Goal: Transaction & Acquisition: Purchase product/service

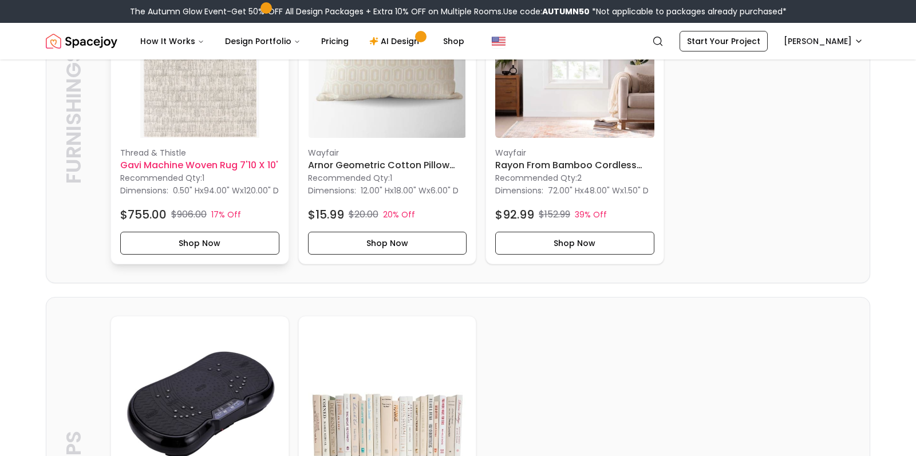
scroll to position [737, 0]
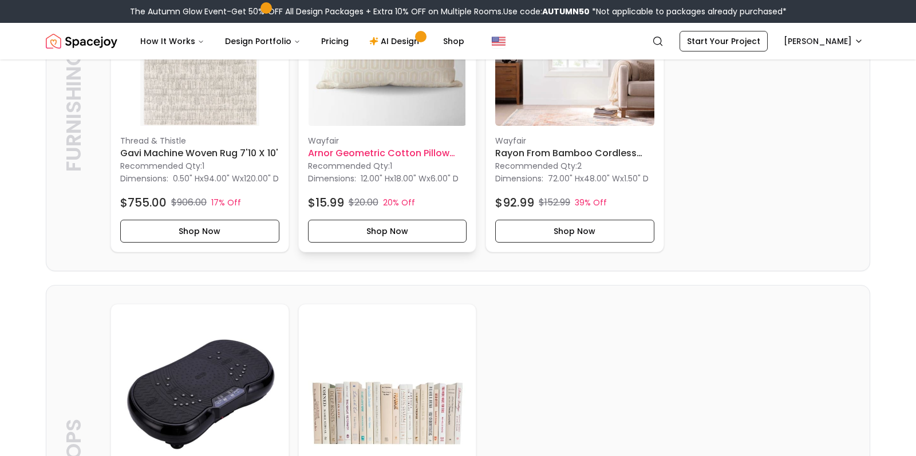
click at [376, 91] on img at bounding box center [387, 46] width 159 height 159
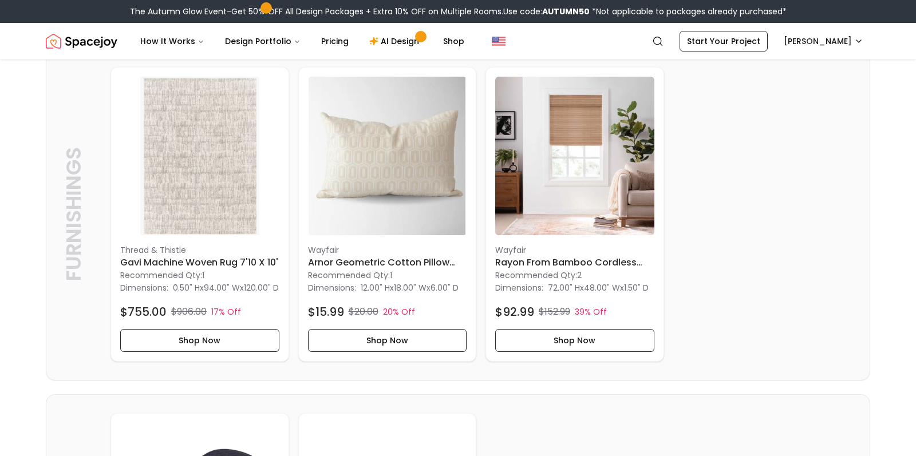
scroll to position [627, 0]
click at [396, 189] on img at bounding box center [387, 156] width 159 height 159
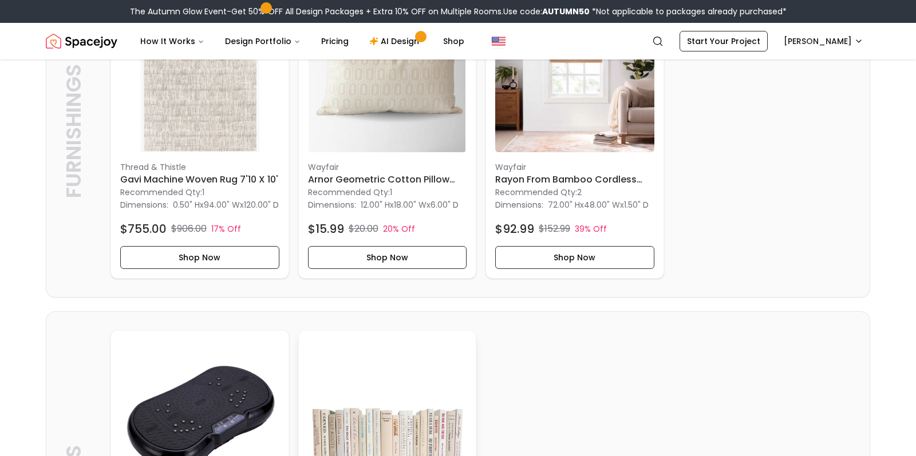
scroll to position [679, 0]
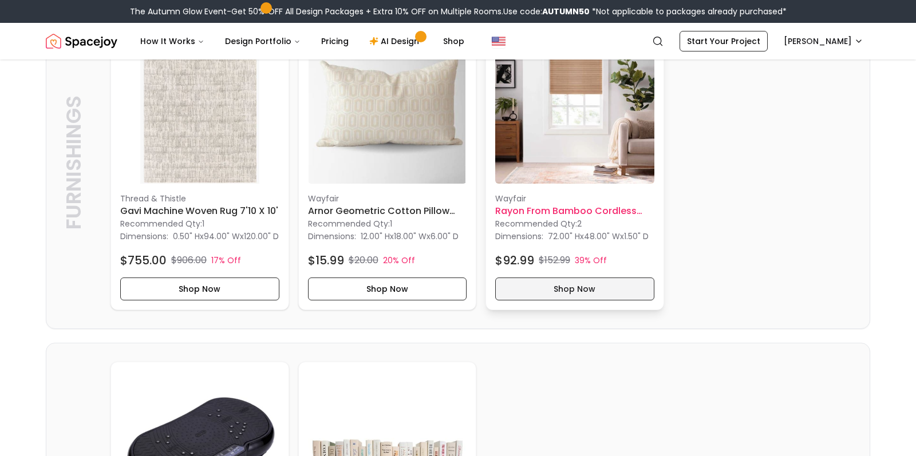
click at [577, 301] on button "Shop Now" at bounding box center [574, 289] width 159 height 23
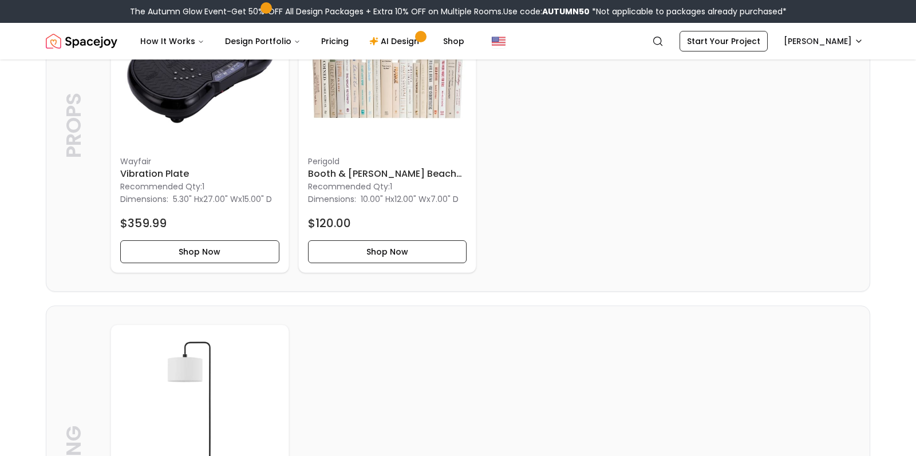
scroll to position [1078, 0]
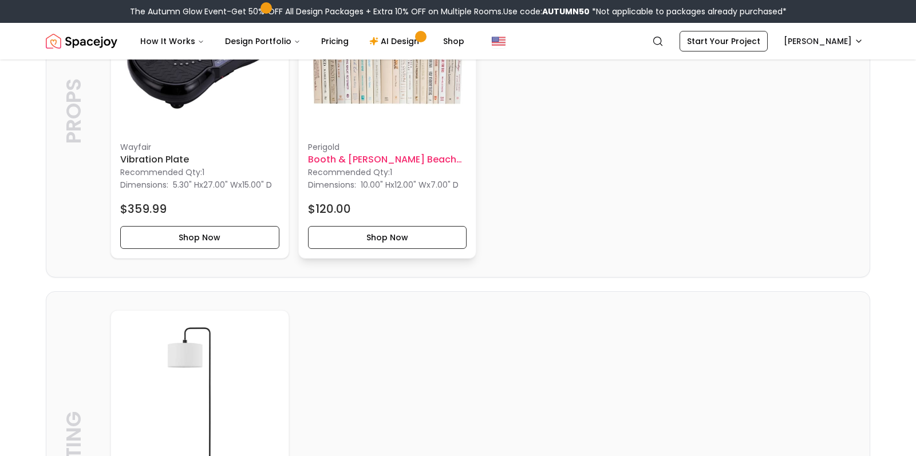
click at [409, 120] on img at bounding box center [387, 52] width 159 height 159
click at [390, 167] on h6 "Booth & [PERSON_NAME] Beach Modern Cloth Color by the Foot" at bounding box center [387, 160] width 159 height 14
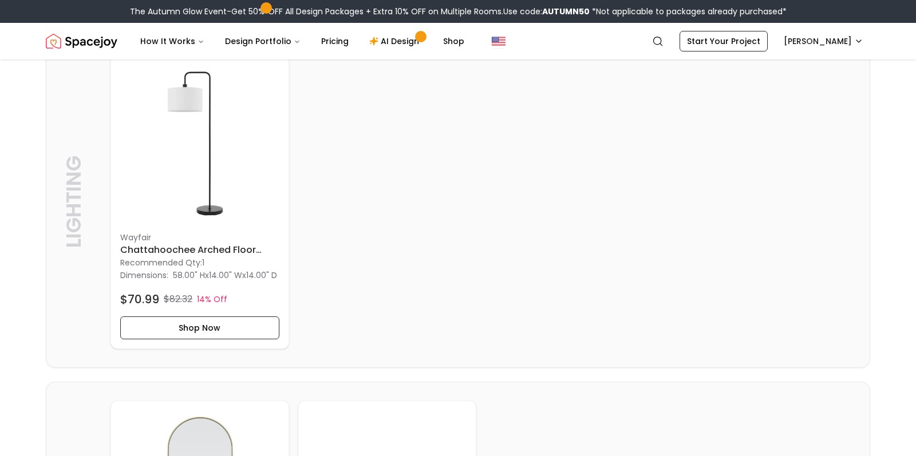
scroll to position [1334, 0]
click at [223, 256] on h6 "Chattahoochee Arched Floor Lamp" at bounding box center [199, 250] width 159 height 14
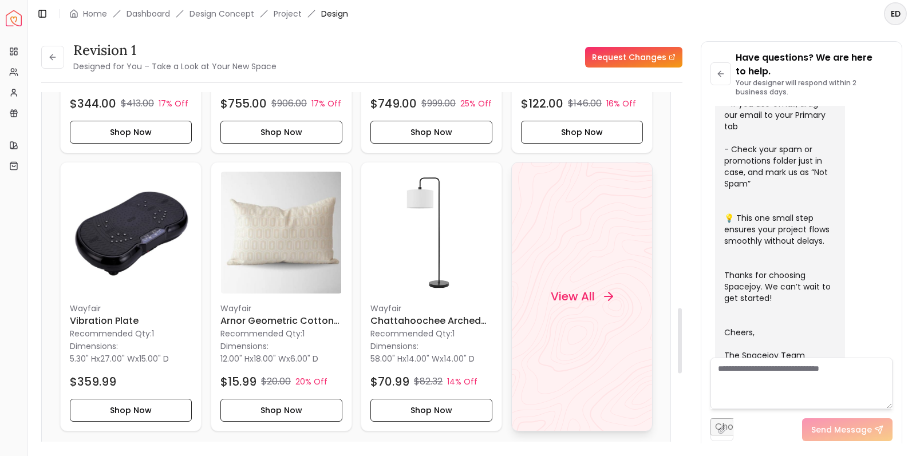
scroll to position [1159, 0]
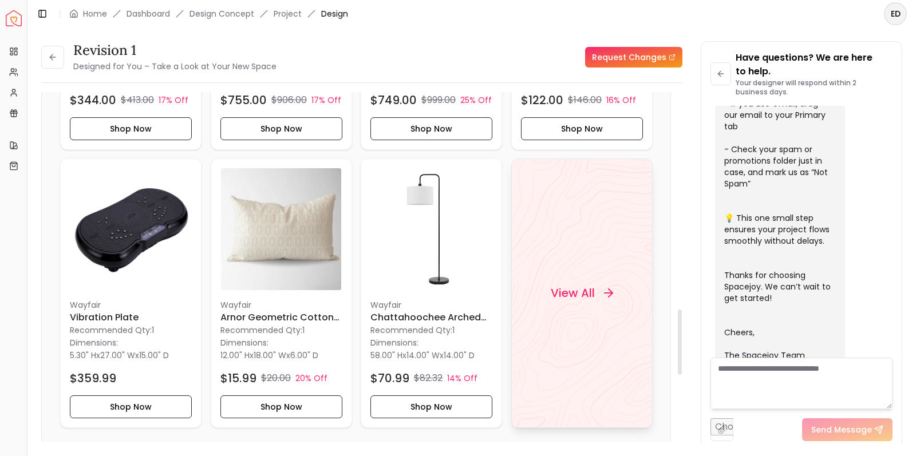
click at [579, 296] on h4 "View All" at bounding box center [572, 293] width 44 height 16
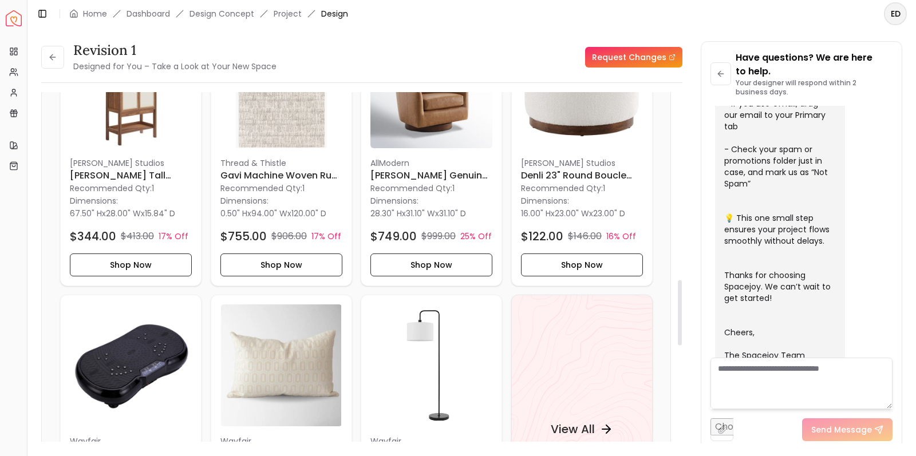
scroll to position [1003, 0]
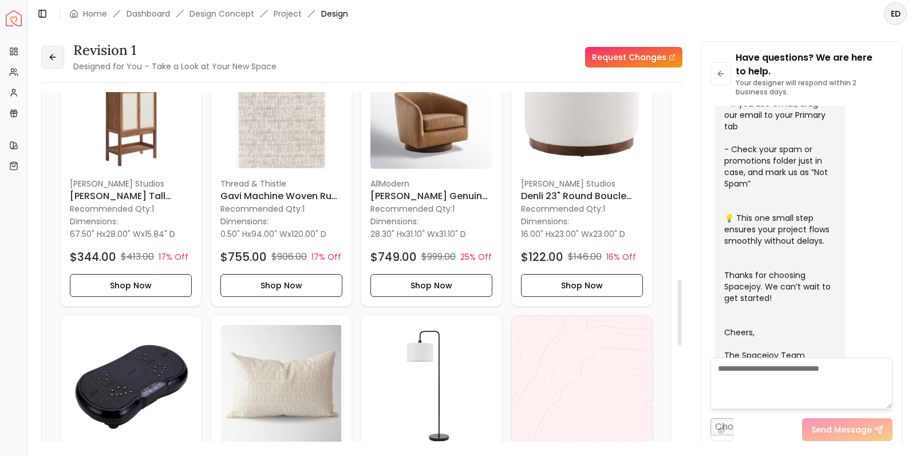
click at [47, 62] on button at bounding box center [52, 57] width 23 height 23
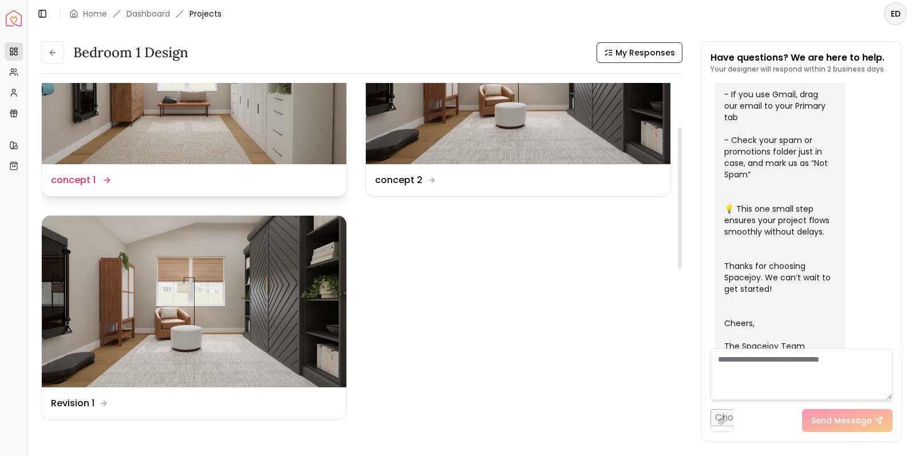
scroll to position [113, 0]
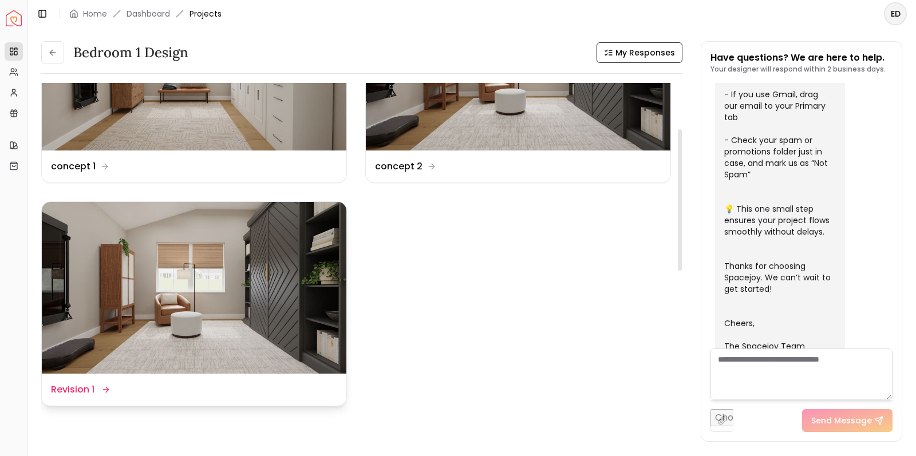
click at [248, 261] on img at bounding box center [194, 287] width 305 height 171
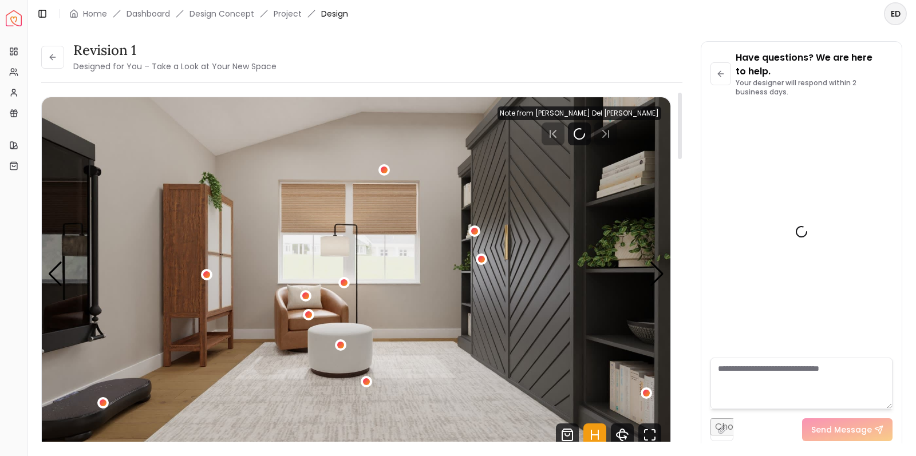
scroll to position [366, 0]
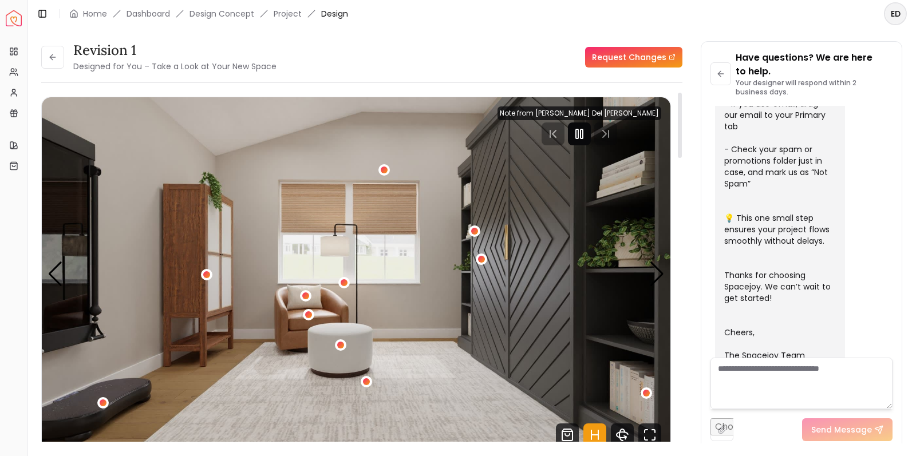
click at [586, 134] on icon "Pause" at bounding box center [580, 134] width 14 height 14
click at [586, 131] on icon "Play" at bounding box center [580, 134] width 14 height 14
click at [52, 61] on icon at bounding box center [52, 57] width 9 height 9
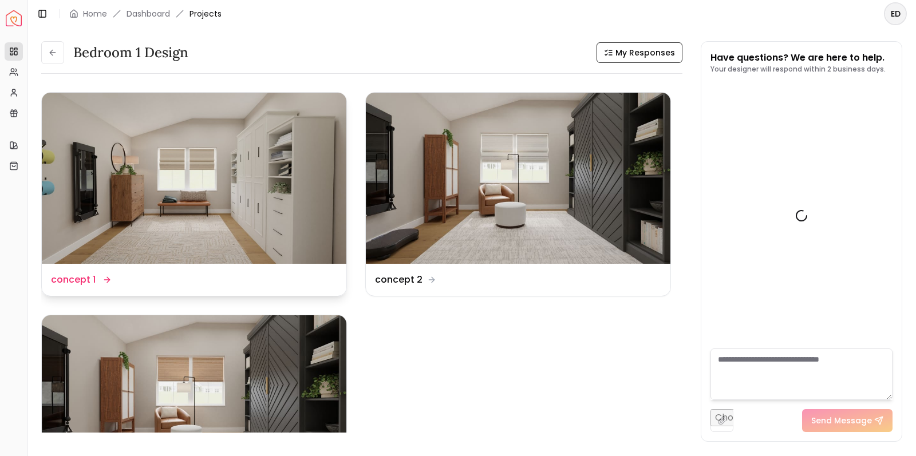
scroll to position [353, 0]
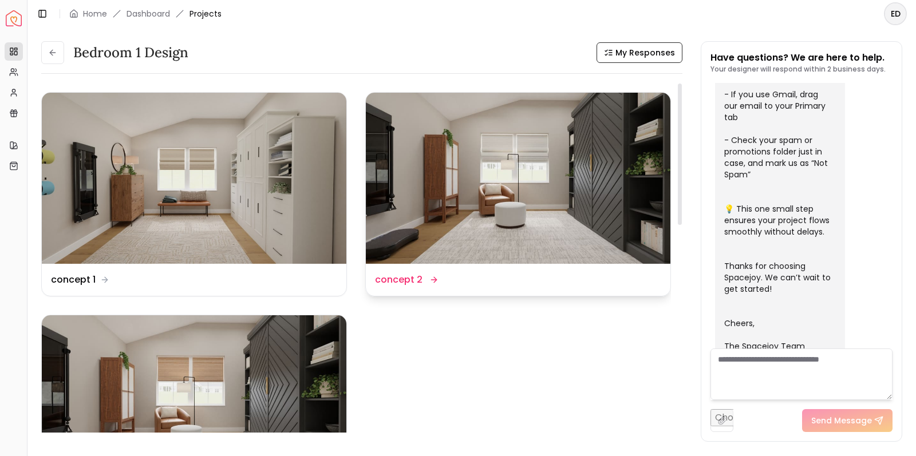
click at [473, 186] on img at bounding box center [518, 178] width 305 height 171
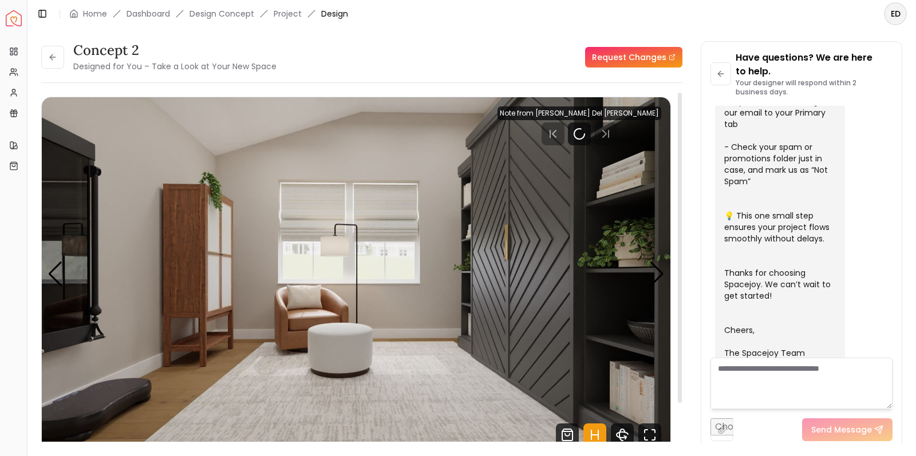
scroll to position [366, 0]
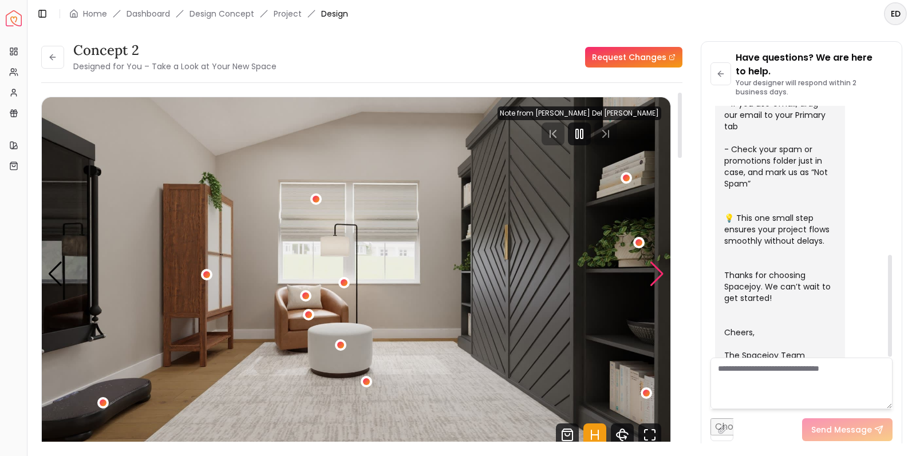
click at [661, 275] on div "Next slide" at bounding box center [656, 274] width 15 height 25
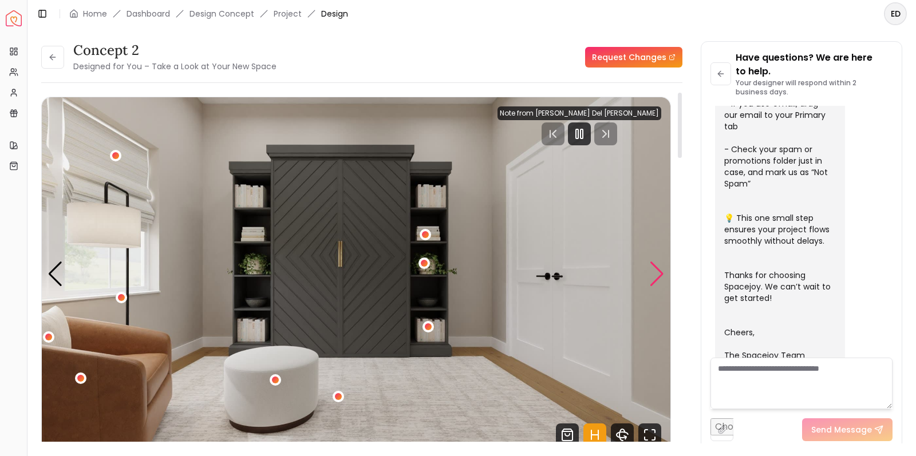
click at [661, 275] on div "Next slide" at bounding box center [656, 274] width 15 height 25
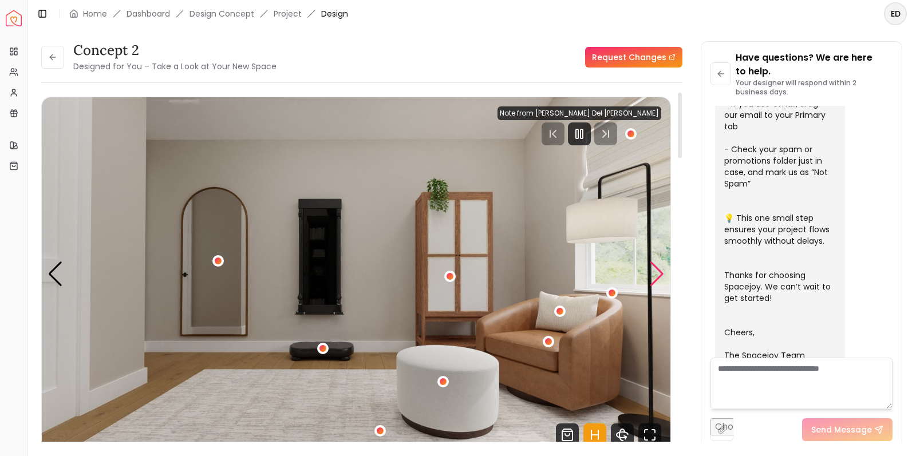
click at [661, 275] on div "Next slide" at bounding box center [656, 274] width 15 height 25
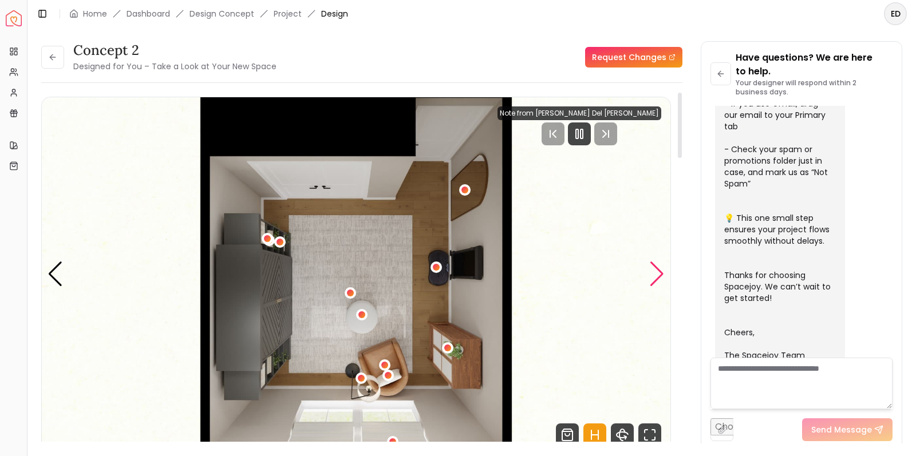
click at [661, 275] on div "Next slide" at bounding box center [656, 274] width 15 height 25
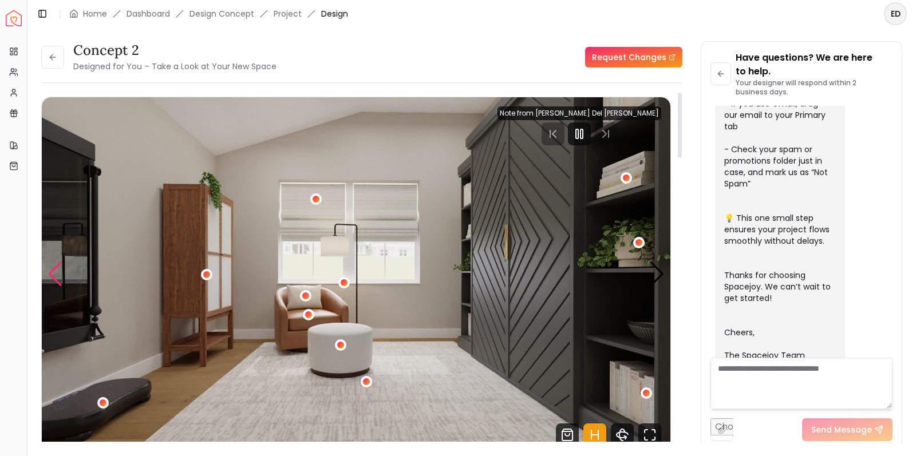
click at [54, 273] on div "Previous slide" at bounding box center [55, 274] width 15 height 25
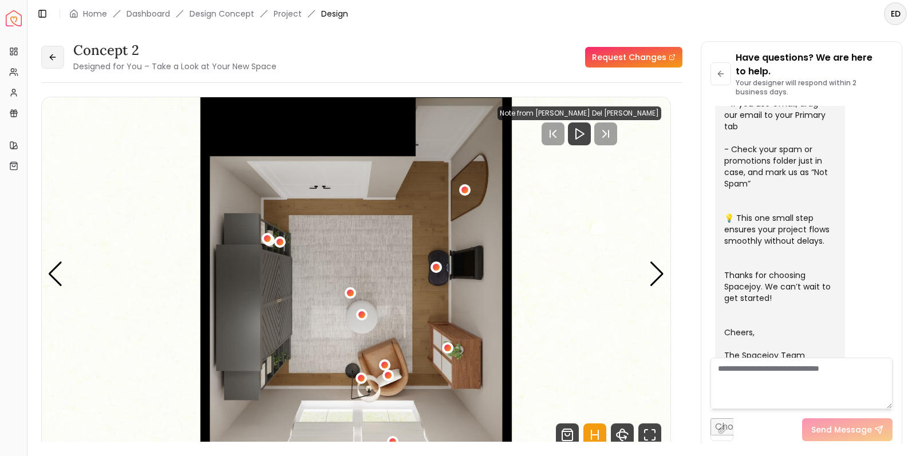
click at [53, 58] on icon at bounding box center [52, 57] width 9 height 9
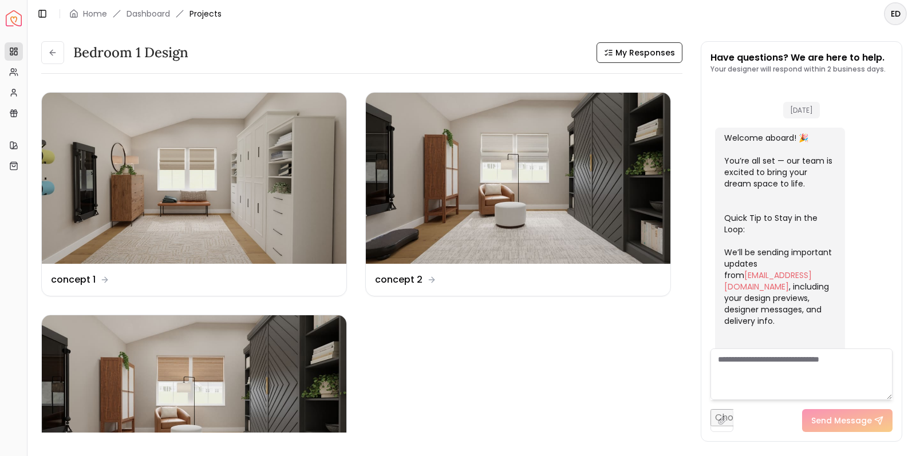
scroll to position [353, 0]
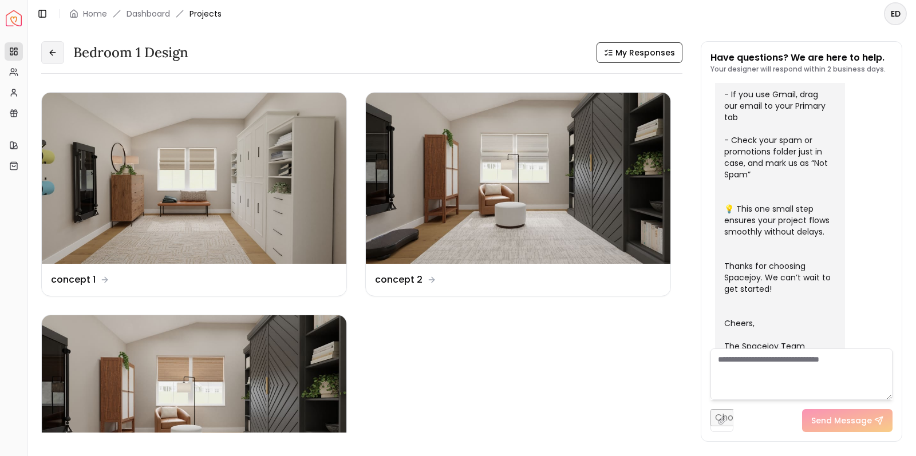
click at [53, 56] on icon at bounding box center [52, 52] width 9 height 9
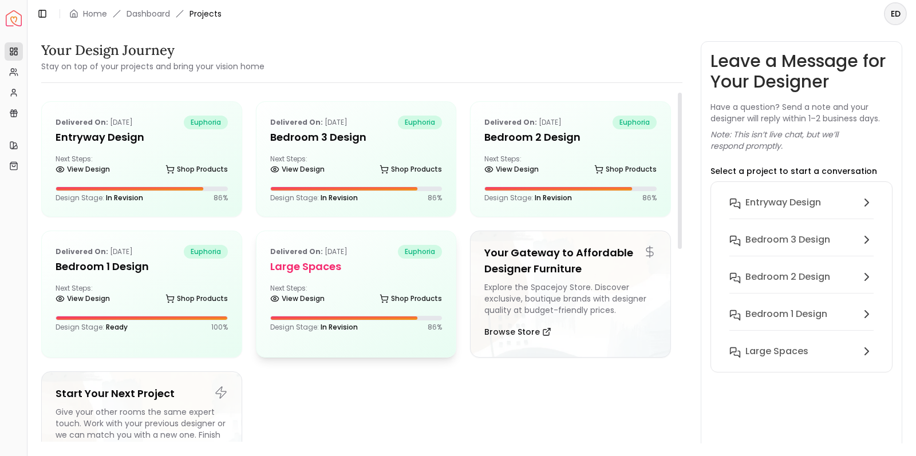
click at [363, 285] on div "Next Steps: View Design Shop Products" at bounding box center [356, 295] width 172 height 23
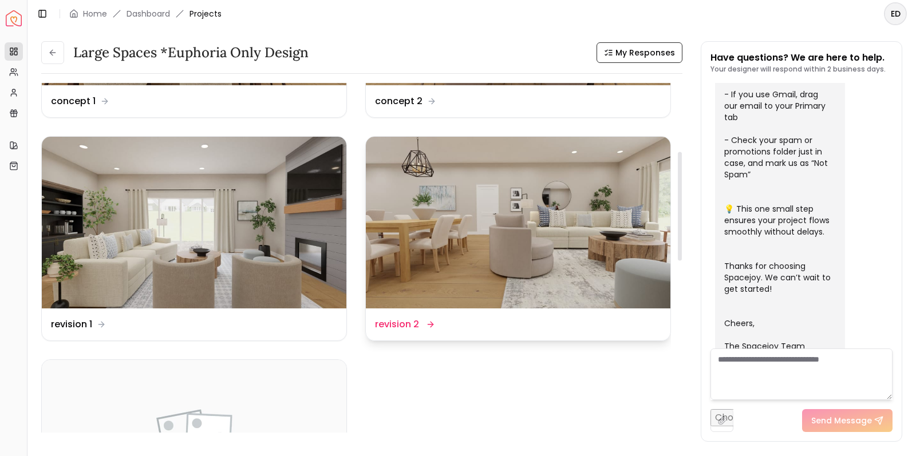
scroll to position [227, 0]
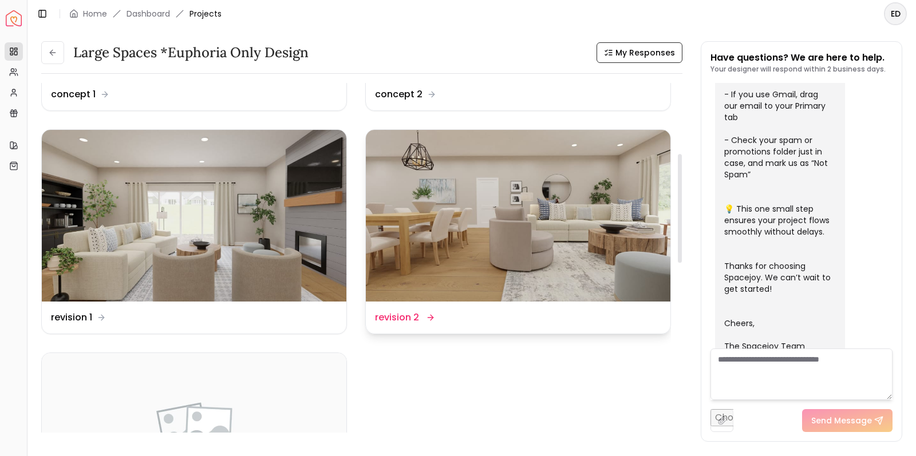
click at [465, 265] on img at bounding box center [518, 215] width 305 height 171
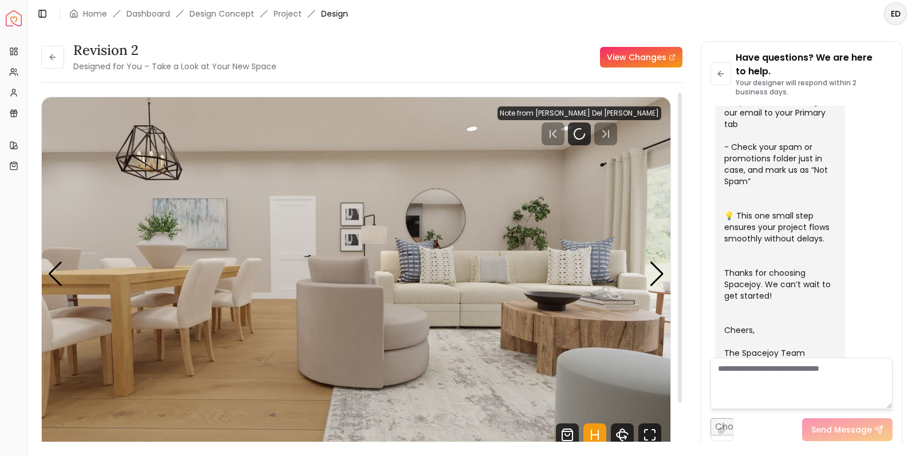
scroll to position [366, 0]
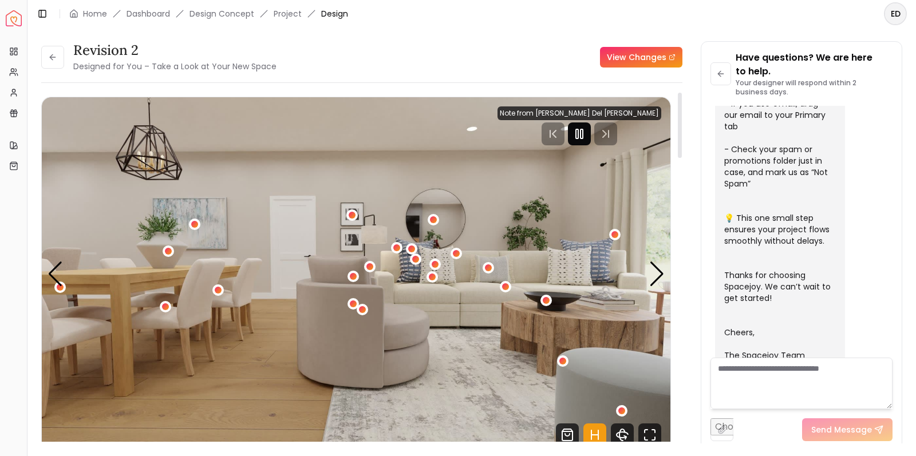
click at [586, 136] on icon "Pause" at bounding box center [580, 134] width 14 height 14
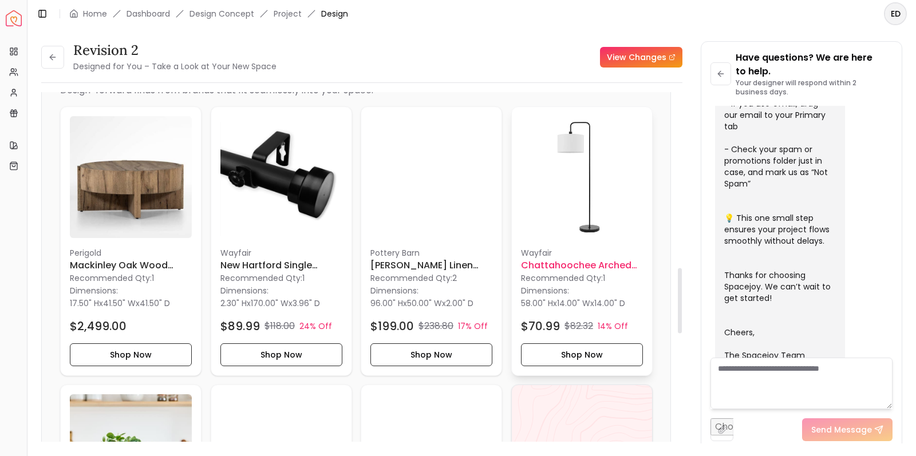
scroll to position [932, 0]
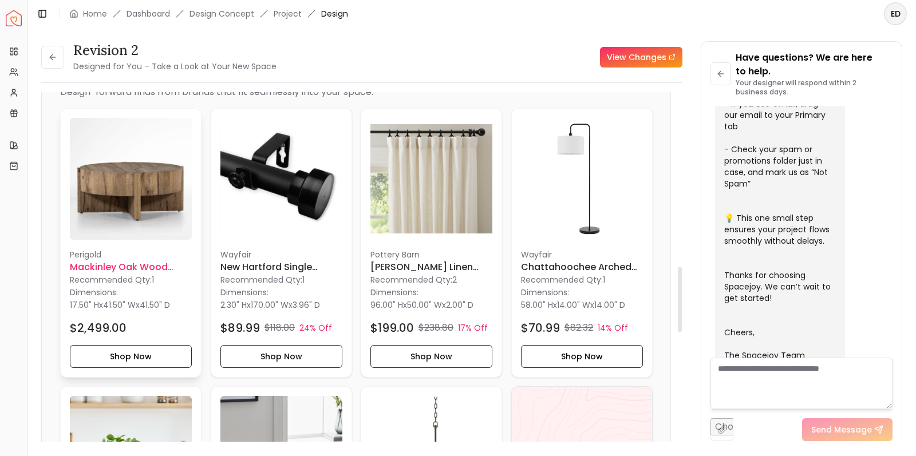
click at [116, 196] on img at bounding box center [131, 179] width 122 height 122
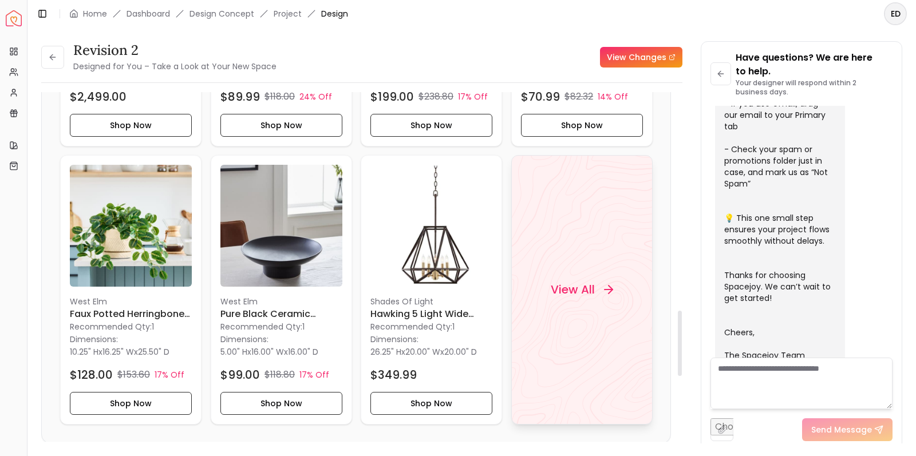
scroll to position [1166, 0]
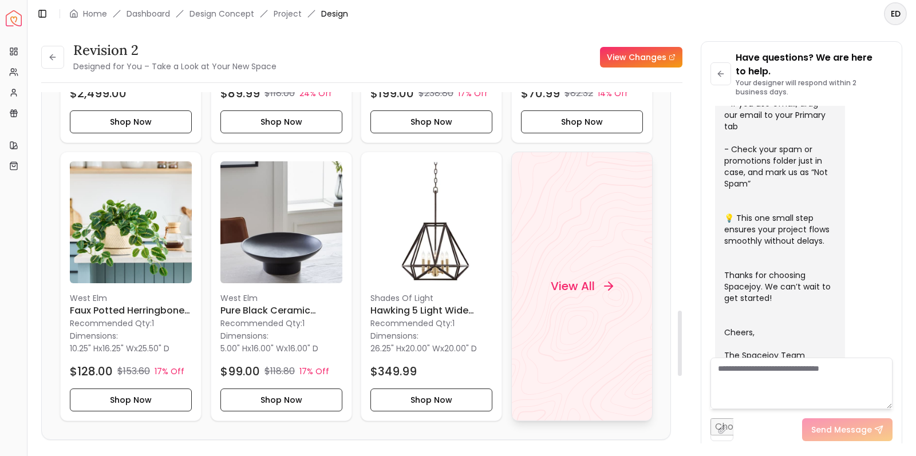
click at [563, 290] on h4 "View All" at bounding box center [572, 286] width 44 height 16
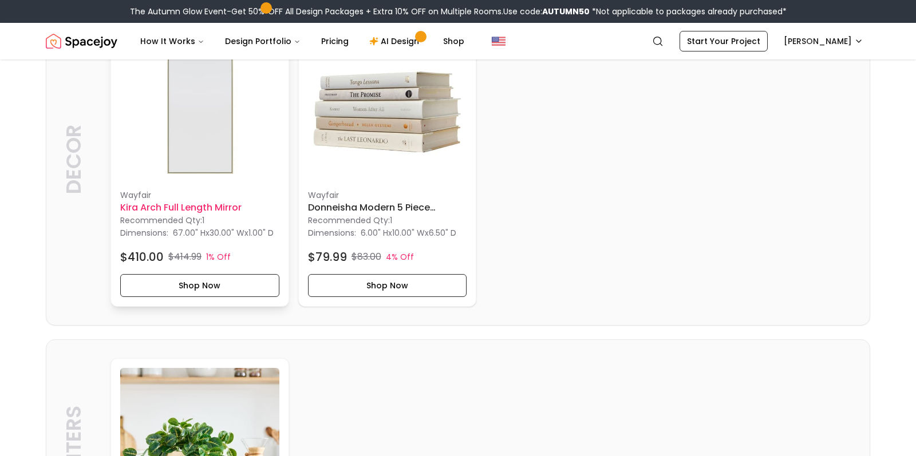
scroll to position [1723, 0]
click at [228, 109] on img at bounding box center [199, 100] width 159 height 159
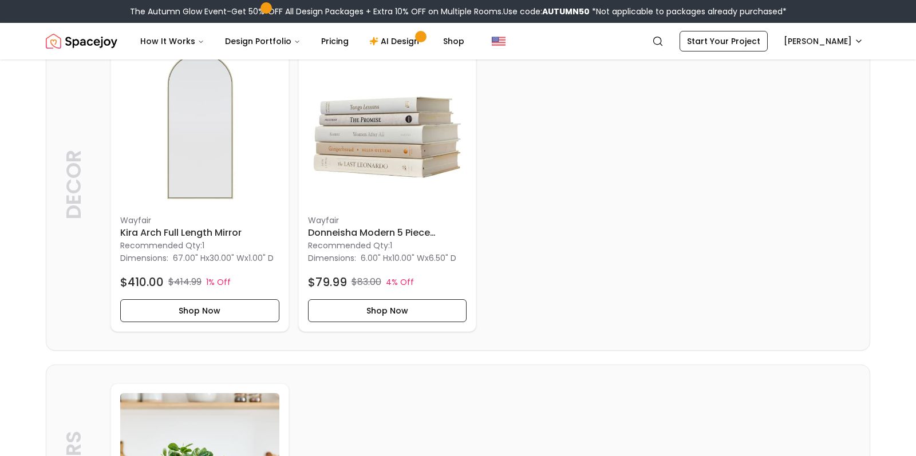
scroll to position [1697, 0]
click at [377, 190] on img at bounding box center [387, 126] width 159 height 159
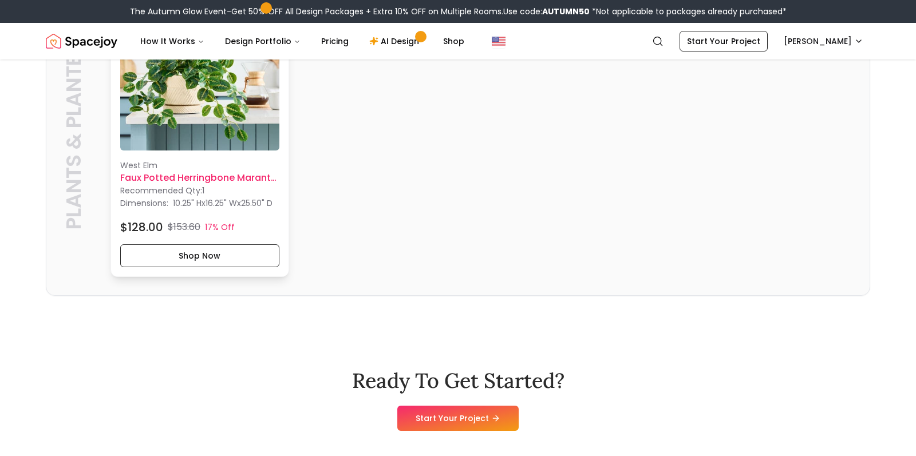
scroll to position [2099, 0]
click at [236, 184] on h6 "Faux Potted Herringbone Maranta Plant" at bounding box center [199, 178] width 159 height 14
click at [211, 144] on img at bounding box center [199, 70] width 159 height 159
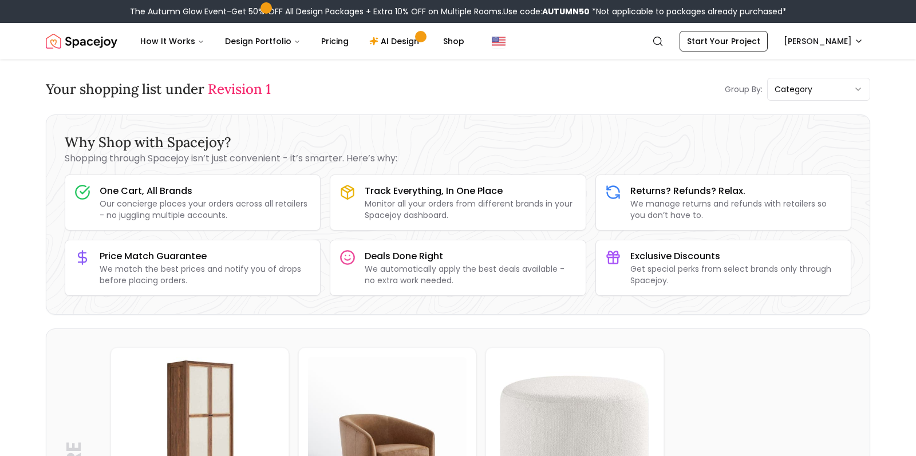
scroll to position [0, 0]
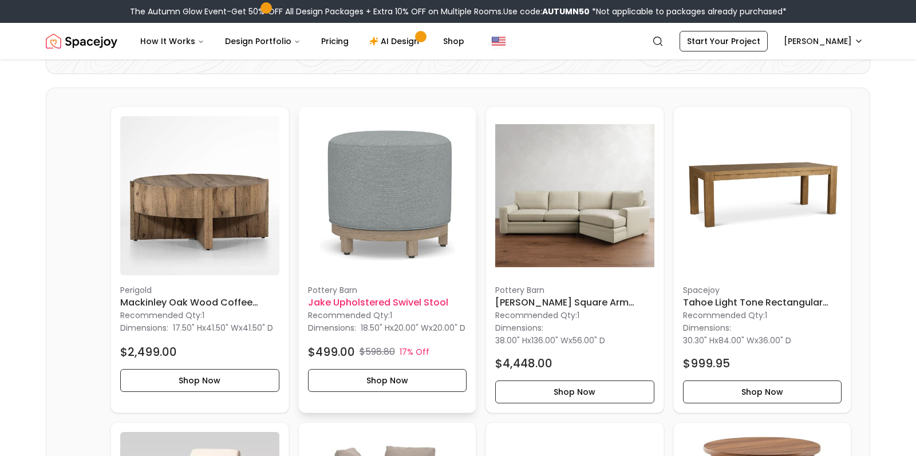
scroll to position [242, 0]
click at [548, 248] on img at bounding box center [574, 195] width 159 height 159
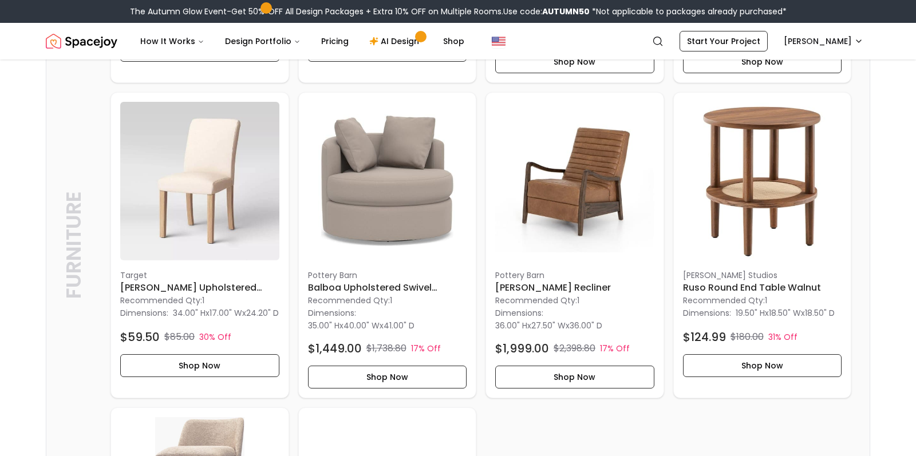
scroll to position [572, 0]
click at [397, 213] on img at bounding box center [387, 180] width 159 height 159
click at [574, 198] on img at bounding box center [574, 180] width 159 height 159
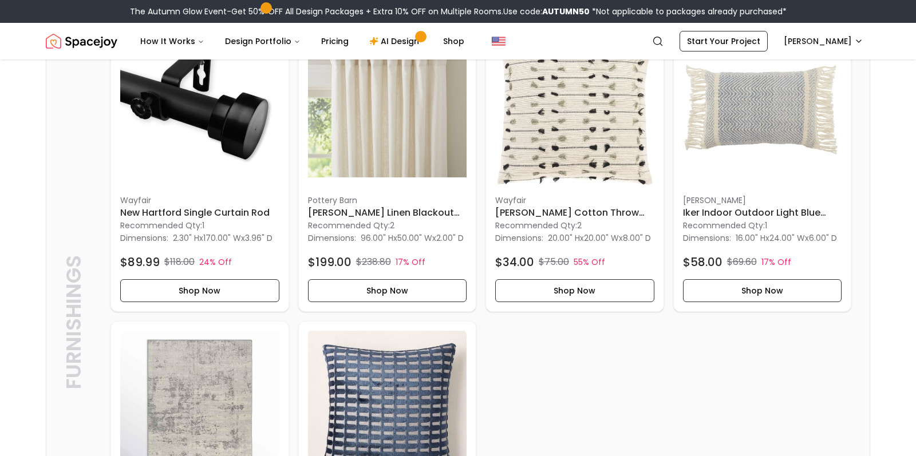
scroll to position [1320, 0]
click at [567, 153] on img at bounding box center [574, 106] width 159 height 159
click at [780, 124] on img at bounding box center [762, 106] width 159 height 159
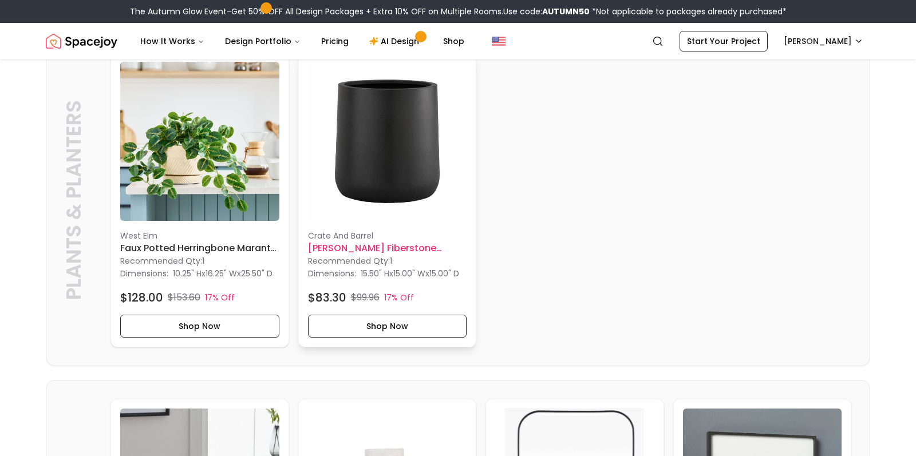
scroll to position [2306, 0]
click at [407, 149] on img at bounding box center [387, 140] width 159 height 159
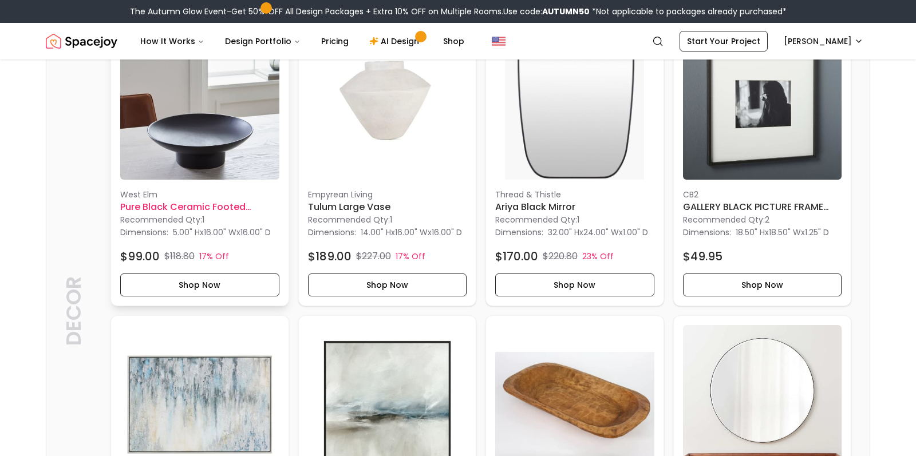
scroll to position [2693, 0]
click at [225, 297] on button "Shop Now" at bounding box center [199, 285] width 159 height 23
click at [216, 153] on img at bounding box center [199, 100] width 159 height 159
click at [190, 297] on button "Shop Now" at bounding box center [199, 285] width 159 height 23
click at [371, 121] on img at bounding box center [387, 100] width 159 height 159
